Goal: Information Seeking & Learning: Compare options

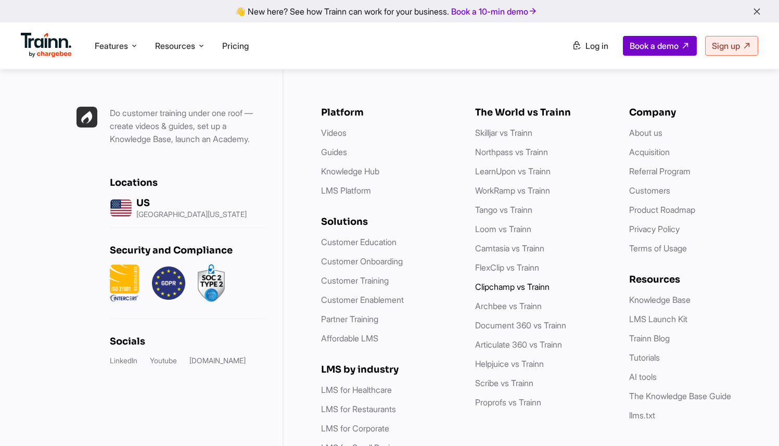
scroll to position [2967, 0]
click at [524, 242] on li "Camtasia vs Trainn" at bounding box center [541, 248] width 133 height 13
click at [517, 224] on link "Loom vs Trainn" at bounding box center [503, 229] width 56 height 10
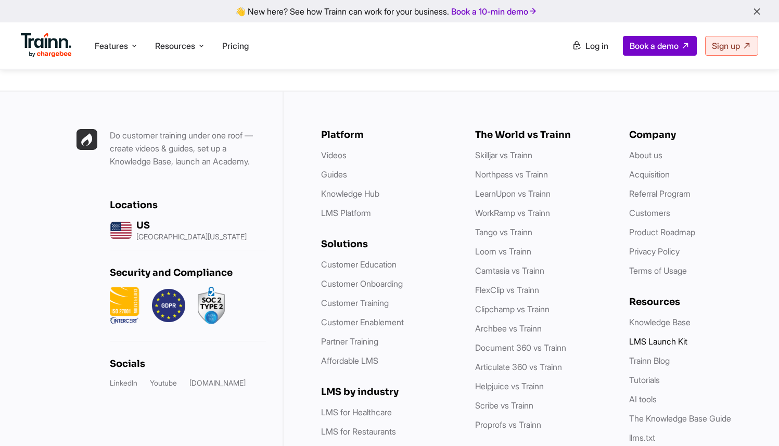
scroll to position [3062, 0]
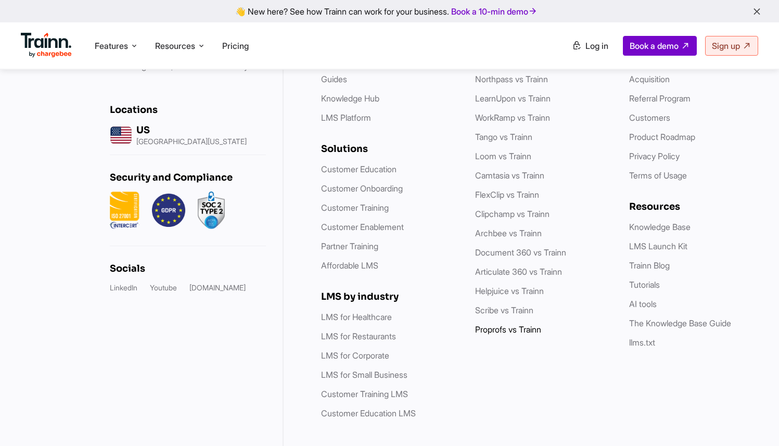
click at [492, 324] on link "Proprofs vs Trainn" at bounding box center [508, 329] width 66 height 10
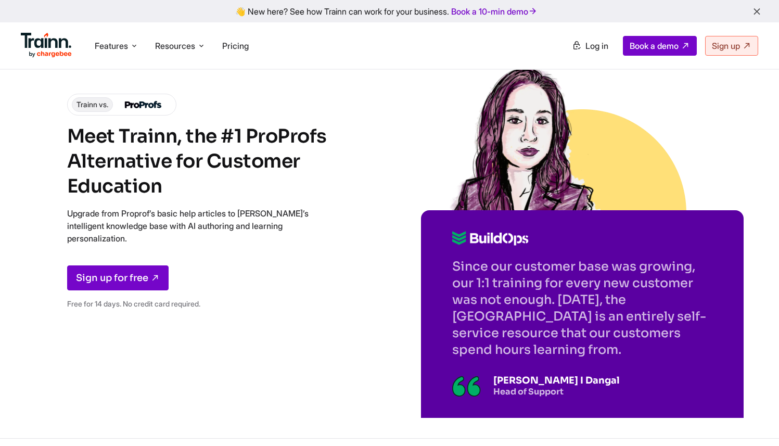
click at [142, 104] on img at bounding box center [143, 104] width 44 height 15
click at [99, 104] on span "Trainn vs." at bounding box center [92, 104] width 41 height 15
click at [298, 106] on div "Trainn vs. Meet [PERSON_NAME], the #1 ProProfs Alternative for Customer Educati…" at bounding box center [218, 206] width 302 height 224
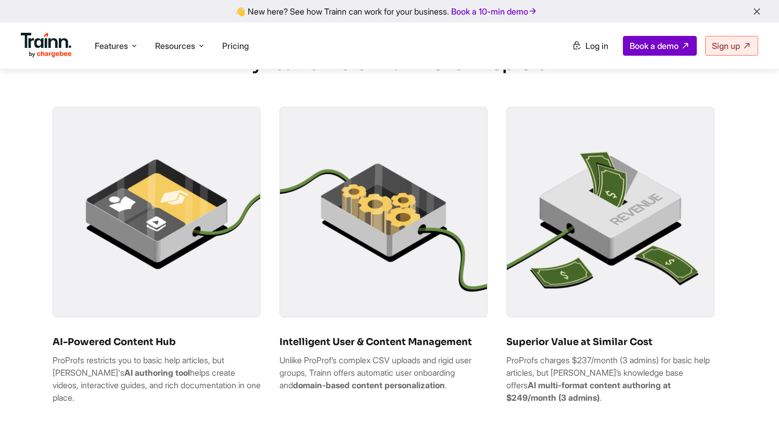
scroll to position [591, 0]
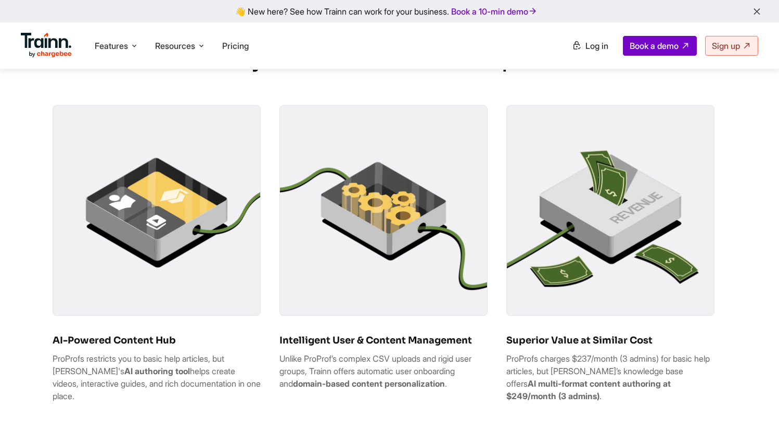
click at [413, 254] on img at bounding box center [383, 209] width 207 height 207
